Goal: Information Seeking & Learning: Learn about a topic

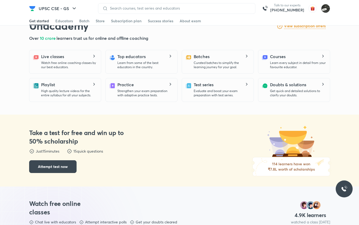
scroll to position [123, 0]
